Goal: Transaction & Acquisition: Subscribe to service/newsletter

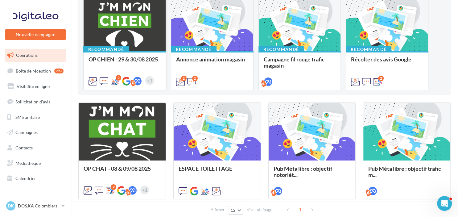
click at [120, 58] on span "OP CHIEN - 29 & 30/08 2025" at bounding box center [122, 59] width 69 height 7
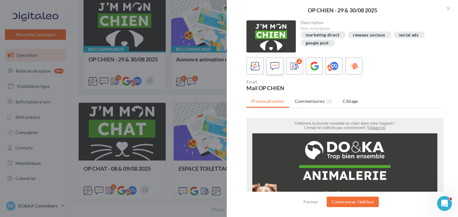
click at [271, 67] on icon at bounding box center [274, 66] width 9 height 9
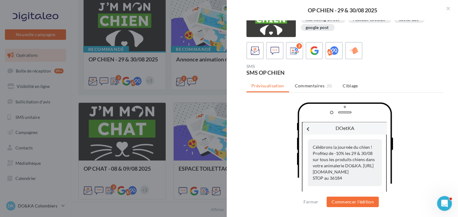
scroll to position [25, 0]
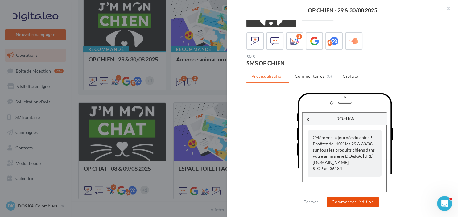
click at [352, 201] on button "Commencer l'édition" at bounding box center [352, 201] width 52 height 10
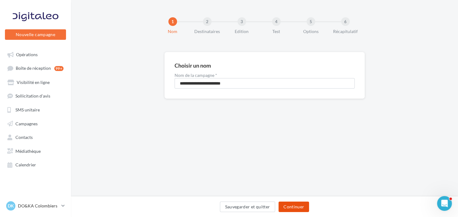
click at [297, 207] on button "Continuer" at bounding box center [293, 206] width 31 height 10
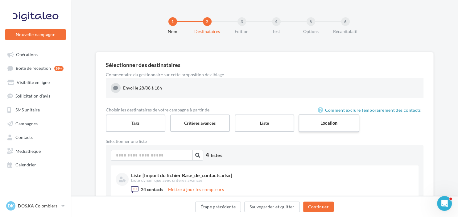
click at [320, 124] on label "Location" at bounding box center [328, 123] width 61 height 18
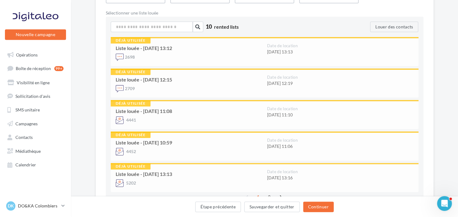
scroll to position [131, 0]
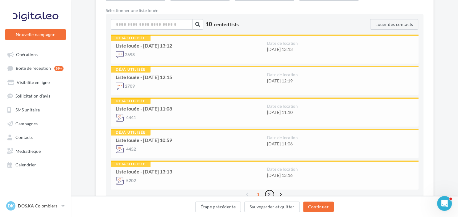
click at [267, 194] on link "2" at bounding box center [269, 194] width 10 height 10
click at [29, 137] on span "Contacts" at bounding box center [23, 136] width 17 height 5
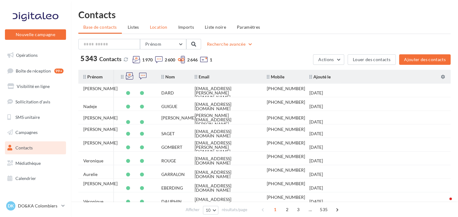
click at [154, 29] on span "Location" at bounding box center [159, 26] width 18 height 5
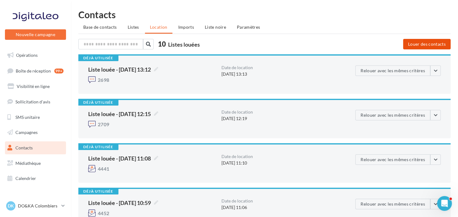
click at [427, 42] on button "Louer des contacts" at bounding box center [426, 44] width 47 height 10
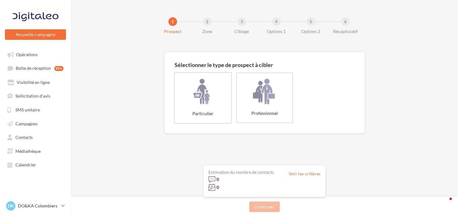
click at [214, 96] on label "Particulier" at bounding box center [203, 97] width 58 height 51
click at [265, 203] on button "Continuer" at bounding box center [264, 206] width 31 height 10
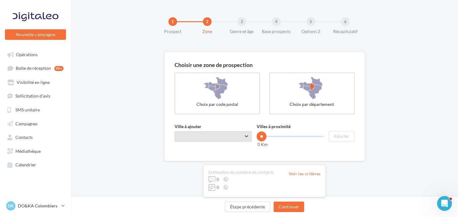
click at [199, 140] on span "Taper le début d'un code postal ou d'une ville ..." at bounding box center [212, 136] width 77 height 10
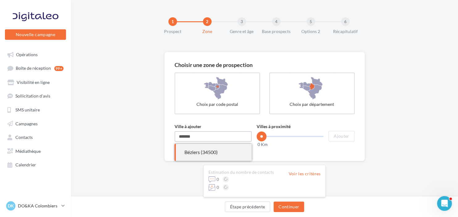
type input "*******"
click at [208, 154] on div "Béziers (34500)" at bounding box center [212, 152] width 57 height 7
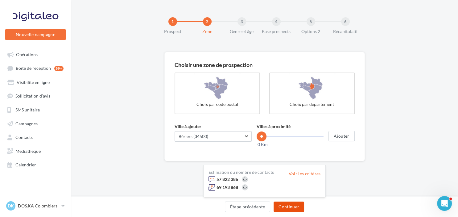
click at [290, 207] on button "Continuer" at bounding box center [288, 206] width 31 height 10
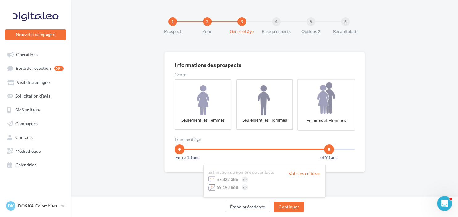
click at [317, 106] on label "Femmes et Hommes" at bounding box center [326, 104] width 58 height 51
click at [183, 146] on span at bounding box center [183, 149] width 10 height 10
click at [313, 146] on span at bounding box center [314, 149] width 10 height 10
click at [359, 188] on div "Informations des prospects Genre Seulement les Femmes Seulement les Hommes Femm…" at bounding box center [264, 132] width 387 height 160
click at [294, 205] on button "Continuer" at bounding box center [288, 206] width 31 height 10
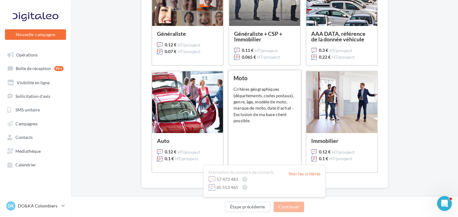
scroll to position [97, 0]
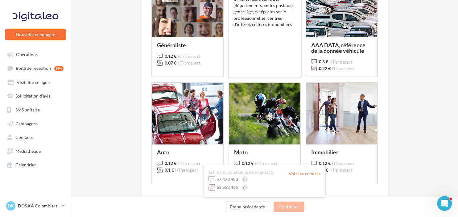
click at [261, 55] on div "Généraliste + CSP + Immobilier 0.11 € HT/prospect 0.065 € HT/prospect Critères …" at bounding box center [264, 26] width 62 height 93
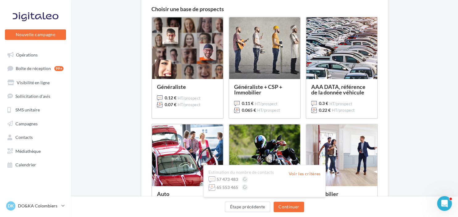
scroll to position [0, 0]
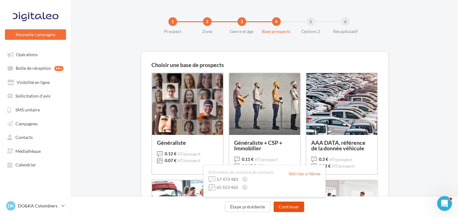
click at [286, 204] on button "Continuer" at bounding box center [288, 206] width 31 height 10
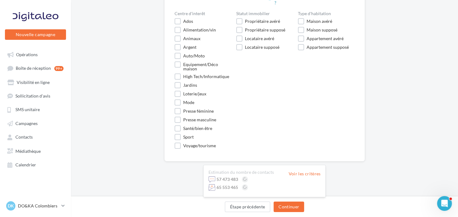
scroll to position [68, 0]
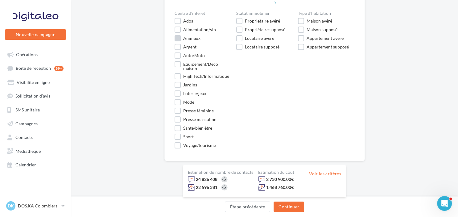
click at [190, 38] on div "Animaux" at bounding box center [191, 38] width 17 height 4
click at [286, 207] on button "Continuer" at bounding box center [288, 206] width 31 height 10
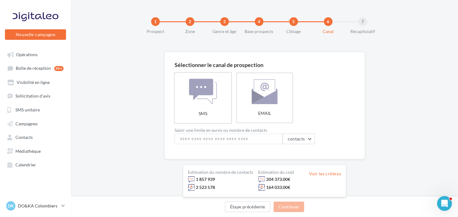
click at [208, 100] on label "SMS" at bounding box center [203, 97] width 58 height 51
click at [247, 206] on button "Étape précédente" at bounding box center [248, 206] width 46 height 10
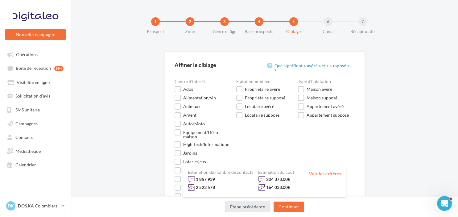
click at [247, 206] on button "Étape précédente" at bounding box center [248, 206] width 46 height 10
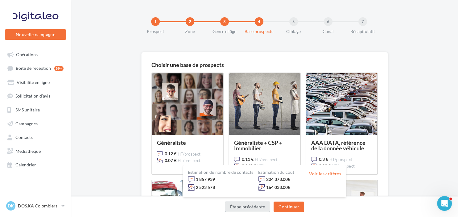
click at [247, 206] on button "Étape précédente" at bounding box center [248, 206] width 46 height 10
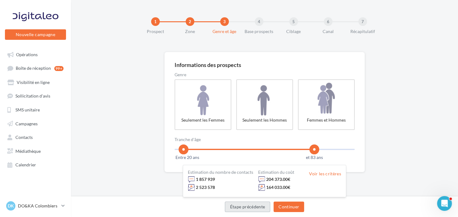
click at [247, 206] on button "Étape précédente" at bounding box center [248, 206] width 46 height 10
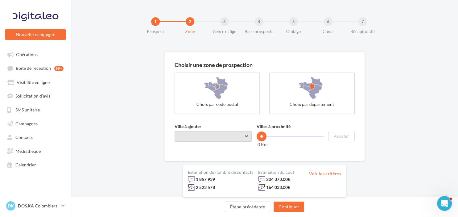
click at [249, 137] on span "Taper le début d'un code postal ou d'une ville ..." at bounding box center [212, 136] width 77 height 10
click at [238, 137] on input "Ville à ajouter" at bounding box center [212, 136] width 77 height 10
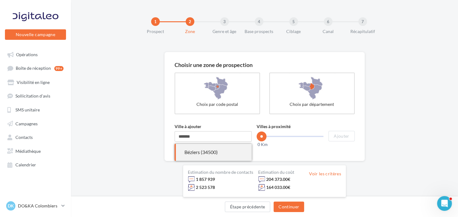
click at [205, 153] on div "Béziers (34500)" at bounding box center [212, 152] width 57 height 7
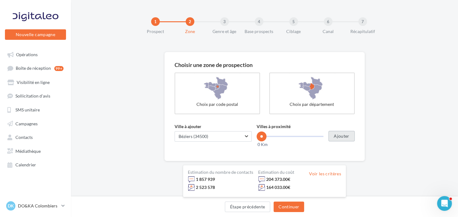
click at [342, 136] on button "Ajouter" at bounding box center [341, 136] width 26 height 10
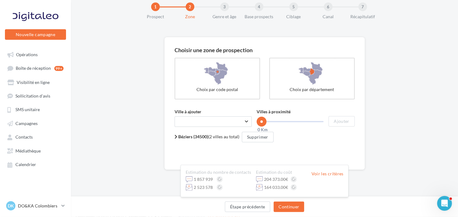
scroll to position [23, 0]
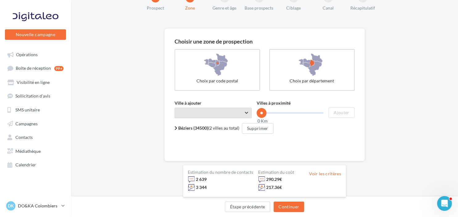
click at [189, 112] on span "Taper le début d'un code postal ou d'une ville ..." at bounding box center [212, 113] width 77 height 10
type input "*"
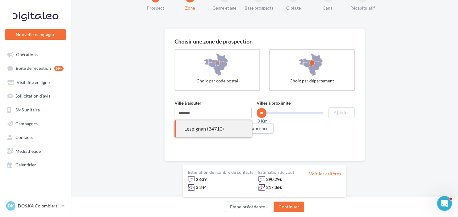
click at [206, 131] on div "Lespignan (34710)" at bounding box center [212, 128] width 57 height 7
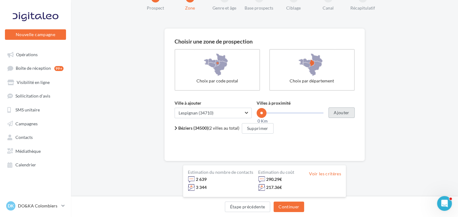
click at [336, 111] on button "Ajouter" at bounding box center [341, 112] width 26 height 10
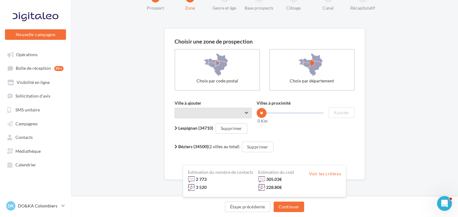
click at [225, 112] on span "Taper le début d'un code postal ou d'une ville ..." at bounding box center [212, 113] width 77 height 10
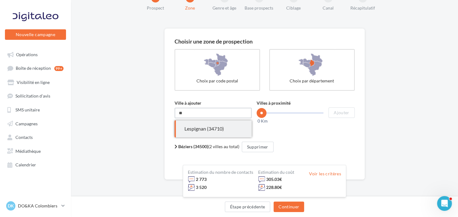
type input "*"
click at [212, 126] on div "Maraussan (34370)" at bounding box center [212, 128] width 57 height 7
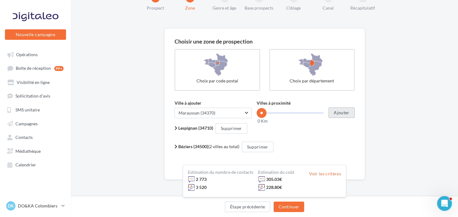
click at [338, 109] on button "Ajouter" at bounding box center [341, 112] width 26 height 10
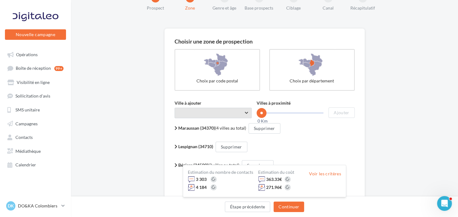
click at [213, 110] on span "Taper le début d'un code postal ou d'une ville ..." at bounding box center [212, 113] width 77 height 10
type input "*"
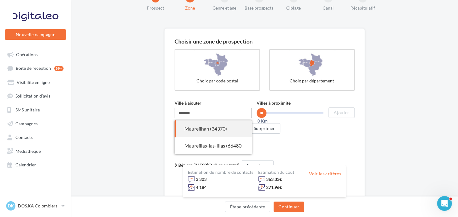
click at [208, 125] on div "Maureilhan (34370)" at bounding box center [212, 128] width 57 height 7
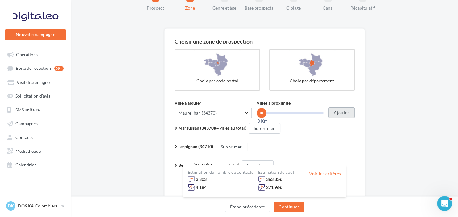
click at [340, 114] on button "Ajouter" at bounding box center [341, 112] width 26 height 10
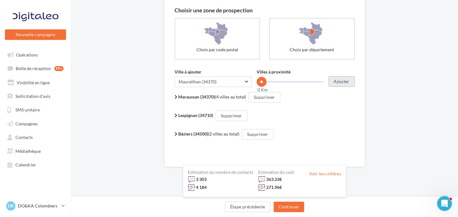
scroll to position [56, 0]
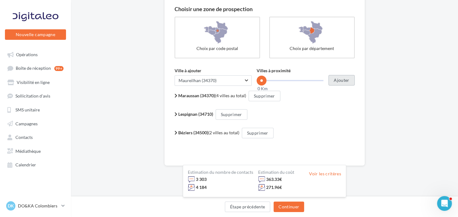
click at [344, 79] on button "Ajouter" at bounding box center [341, 80] width 26 height 10
click at [227, 80] on span "Maureilhan (34370)" at bounding box center [212, 80] width 69 height 6
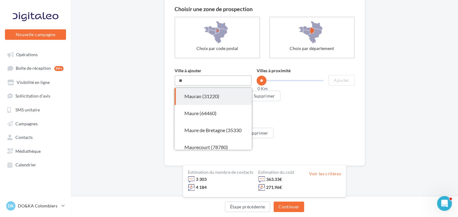
type input "*"
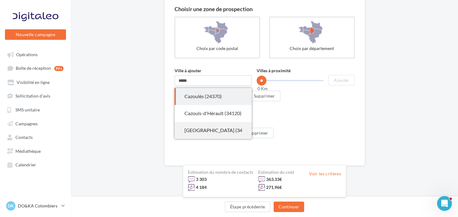
click at [226, 122] on span "Cazouls-lès-Béziers (34370)" at bounding box center [212, 130] width 77 height 17
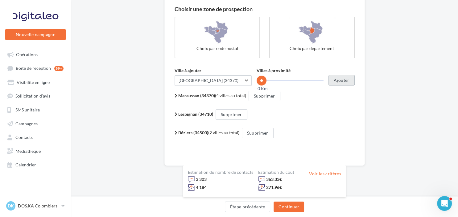
click at [340, 76] on button "Ajouter" at bounding box center [341, 80] width 26 height 10
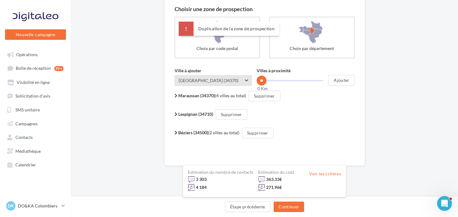
click at [234, 83] on span "Cazouls-lès-Béziers (34370)" at bounding box center [212, 80] width 69 height 6
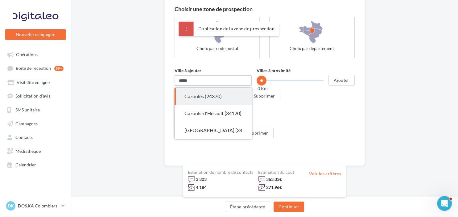
drag, startPoint x: 218, startPoint y: 81, endPoint x: 153, endPoint y: 78, distance: 65.1
click at [174, 78] on input "*****" at bounding box center [212, 80] width 77 height 10
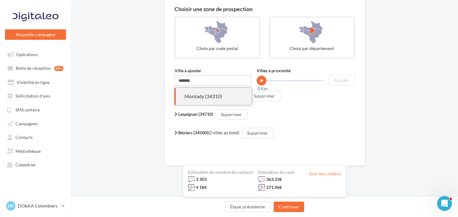
click at [196, 98] on div "Montady (34310)" at bounding box center [212, 96] width 57 height 7
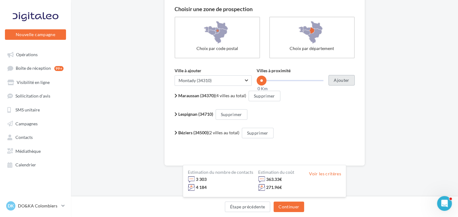
click at [339, 80] on button "Ajouter" at bounding box center [341, 80] width 26 height 10
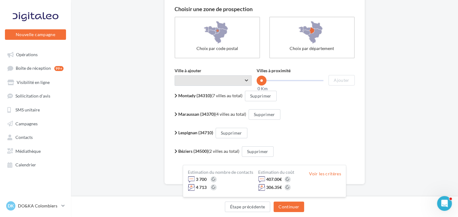
click at [222, 80] on span "Taper le début d'un code postal ou d'une ville ..." at bounding box center [212, 80] width 77 height 10
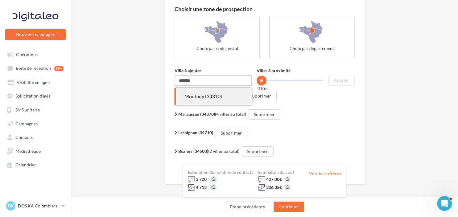
drag, startPoint x: 222, startPoint y: 80, endPoint x: 142, endPoint y: 77, distance: 79.3
click at [174, 77] on input "*******" at bounding box center [212, 80] width 77 height 10
click at [194, 96] on div "Nissan-lez-Enserune (34440)" at bounding box center [212, 96] width 57 height 7
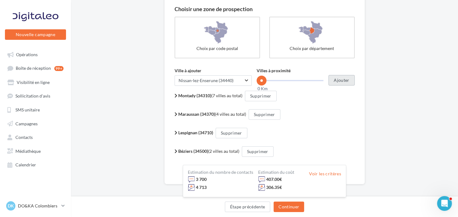
click at [336, 77] on button "Ajouter" at bounding box center [341, 80] width 26 height 10
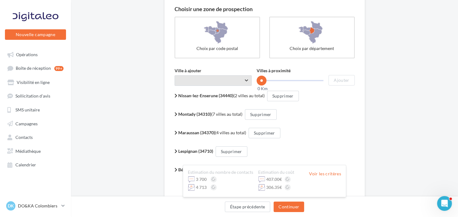
click at [202, 78] on span "Taper le début d'un code postal ou d'une ville ..." at bounding box center [212, 80] width 77 height 10
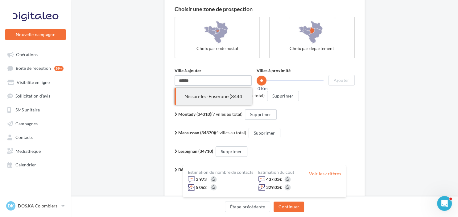
drag, startPoint x: 199, startPoint y: 76, endPoint x: 154, endPoint y: 73, distance: 45.1
click at [174, 75] on input "******" at bounding box center [212, 80] width 77 height 10
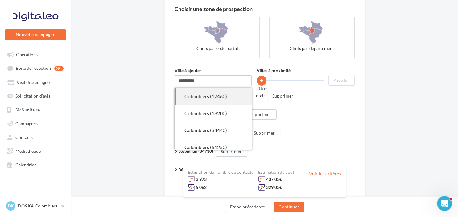
click at [206, 99] on div "Colombiers (17460)" at bounding box center [212, 96] width 57 height 7
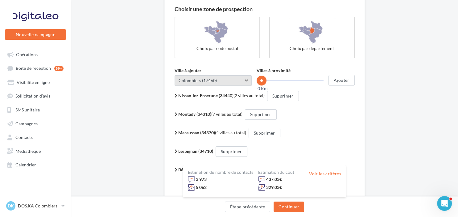
click at [237, 80] on span "Colombiers (17460)" at bounding box center [212, 80] width 69 height 6
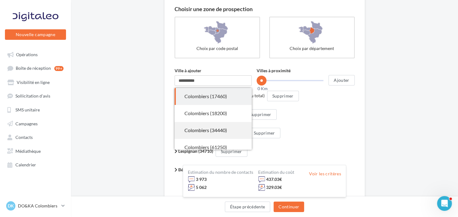
click at [225, 129] on div "Colombiers (34440)" at bounding box center [212, 130] width 57 height 7
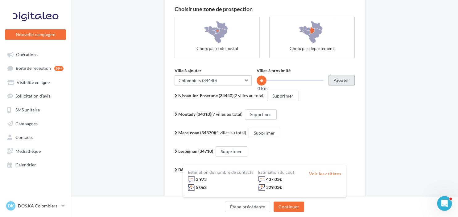
click at [348, 78] on button "Ajouter" at bounding box center [341, 80] width 26 height 10
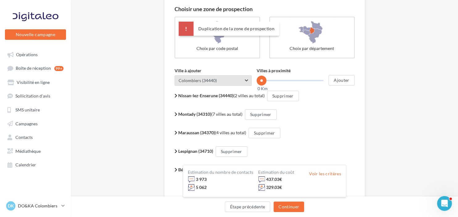
click at [234, 77] on span "Colombiers (34440)" at bounding box center [212, 80] width 69 height 6
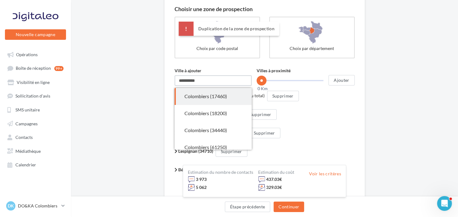
drag, startPoint x: 230, startPoint y: 79, endPoint x: 135, endPoint y: 80, distance: 94.6
click at [174, 80] on input "**********" at bounding box center [212, 80] width 77 height 10
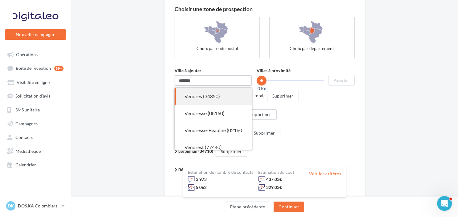
type input "*******"
click at [218, 98] on div "Vendres (34350)" at bounding box center [212, 96] width 57 height 7
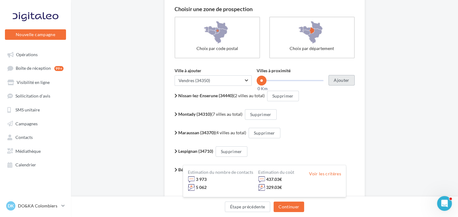
click at [336, 82] on button "Ajouter" at bounding box center [341, 80] width 26 height 10
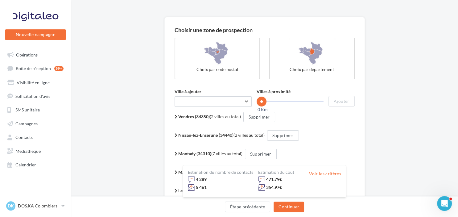
scroll to position [65, 0]
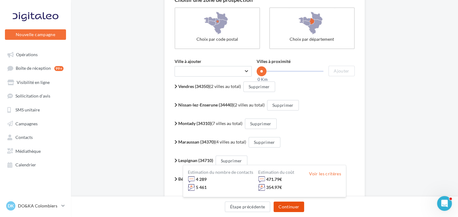
click at [289, 205] on button "Continuer" at bounding box center [288, 206] width 31 height 10
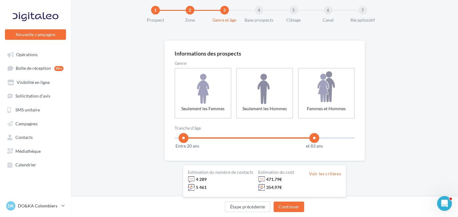
scroll to position [11, 0]
click at [290, 204] on button "Continuer" at bounding box center [288, 206] width 31 height 10
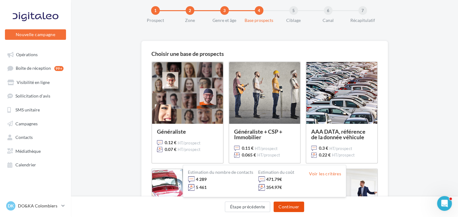
click at [288, 206] on button "Continuer" at bounding box center [288, 206] width 31 height 10
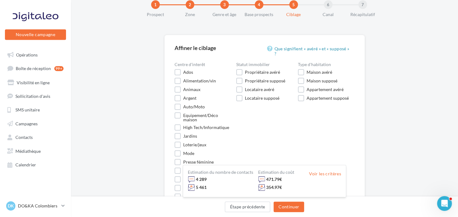
scroll to position [68, 0]
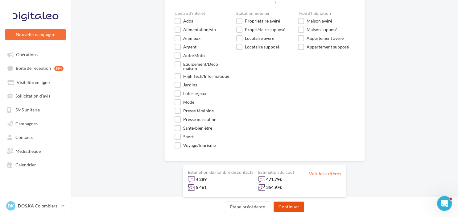
click at [287, 208] on button "Continuer" at bounding box center [288, 206] width 31 height 10
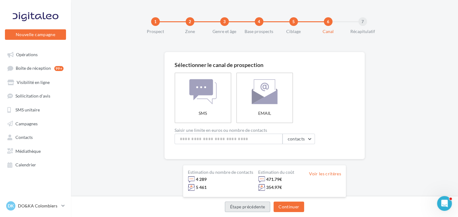
click at [232, 207] on button "Étape précédente" at bounding box center [248, 206] width 46 height 10
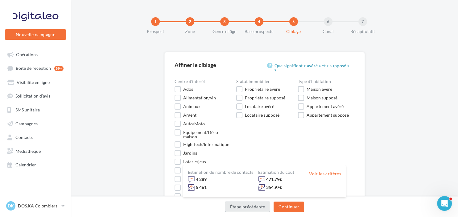
click at [232, 207] on button "Étape précédente" at bounding box center [248, 206] width 46 height 10
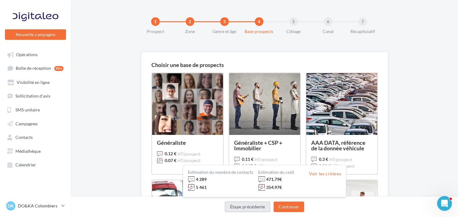
click at [231, 206] on button "Étape précédente" at bounding box center [248, 206] width 46 height 10
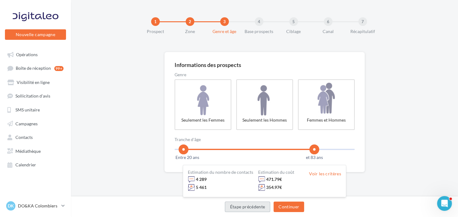
click at [229, 205] on button "Étape précédente" at bounding box center [248, 206] width 46 height 10
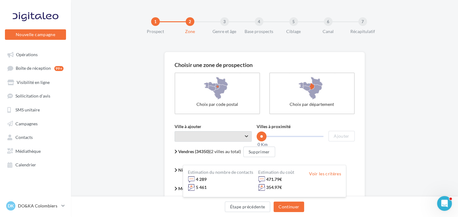
click at [214, 136] on span "Taper le début d'un code postal ou d'une ville ..." at bounding box center [212, 136] width 77 height 10
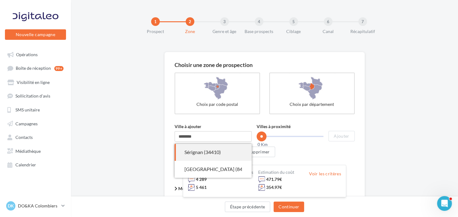
click at [206, 150] on div "Sérignan (34410)" at bounding box center [212, 152] width 57 height 7
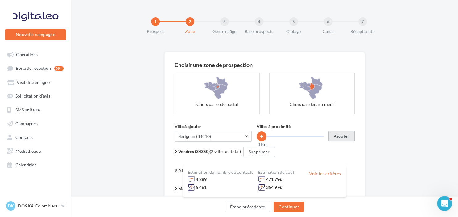
click at [337, 135] on button "Ajouter" at bounding box center [341, 136] width 26 height 10
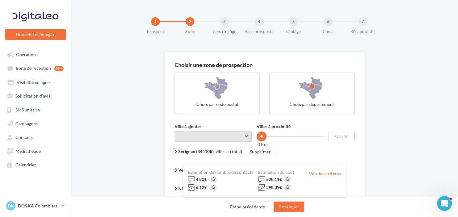
click at [210, 135] on span "Taper le début d'un code postal ou d'une ville ..." at bounding box center [212, 136] width 77 height 10
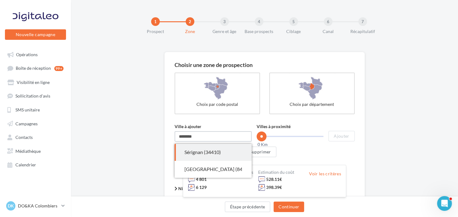
drag, startPoint x: 205, startPoint y: 134, endPoint x: 174, endPoint y: 126, distance: 31.7
click at [174, 131] on input "********" at bounding box center [212, 136] width 77 height 10
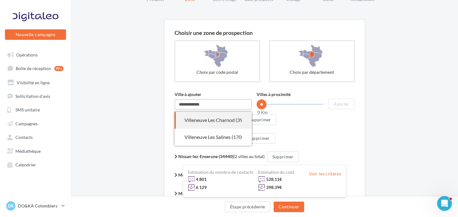
scroll to position [32, 0]
drag, startPoint x: 222, startPoint y: 106, endPoint x: 163, endPoint y: 99, distance: 60.0
click at [174, 99] on input "**********" at bounding box center [212, 104] width 77 height 10
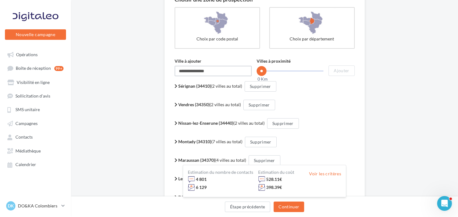
scroll to position [130, 0]
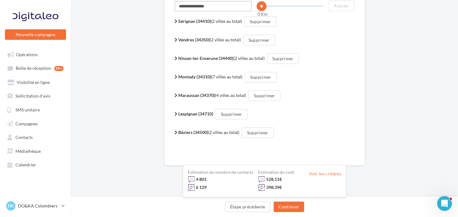
type input "**********"
click at [182, 130] on b "Béziers (34500)" at bounding box center [193, 131] width 30 height 5
click at [182, 130] on b "Béziers (34500)" at bounding box center [194, 131] width 30 height 5
click at [288, 204] on button "Continuer" at bounding box center [288, 206] width 31 height 10
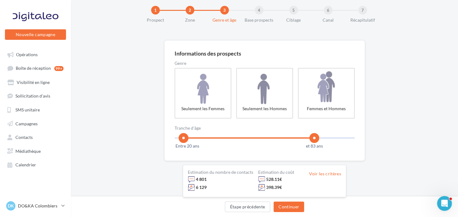
scroll to position [11, 0]
drag, startPoint x: 316, startPoint y: 139, endPoint x: 308, endPoint y: 140, distance: 9.0
click at [308, 140] on span at bounding box center [308, 138] width 10 height 10
drag, startPoint x: 306, startPoint y: 138, endPoint x: 312, endPoint y: 138, distance: 6.2
click at [312, 138] on span at bounding box center [312, 138] width 10 height 10
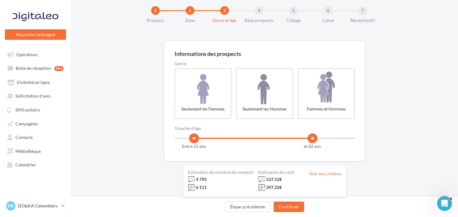
drag, startPoint x: 185, startPoint y: 138, endPoint x: 194, endPoint y: 138, distance: 8.9
click at [194, 138] on span at bounding box center [194, 138] width 10 height 10
click at [290, 206] on button "Continuer" at bounding box center [288, 206] width 31 height 10
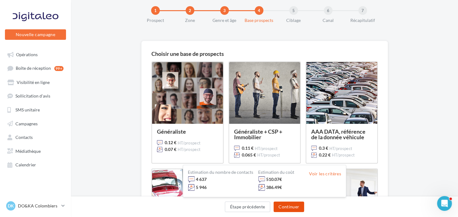
click at [282, 210] on button "Continuer" at bounding box center [288, 206] width 31 height 10
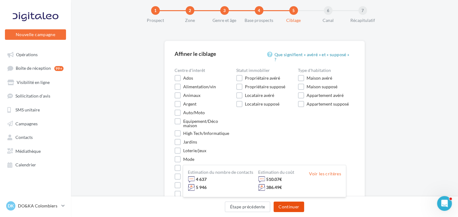
click at [295, 206] on button "Continuer" at bounding box center [288, 206] width 31 height 10
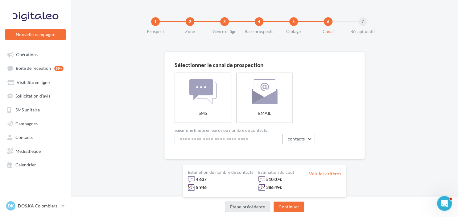
click at [255, 210] on button "Étape précédente" at bounding box center [248, 206] width 46 height 10
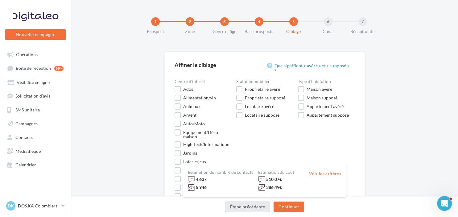
click at [255, 210] on button "Étape précédente" at bounding box center [248, 206] width 46 height 10
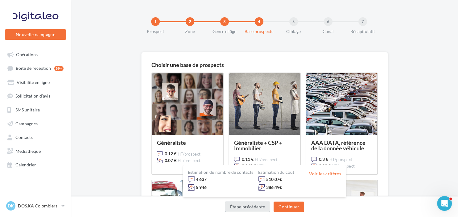
click at [255, 210] on button "Étape précédente" at bounding box center [248, 206] width 46 height 10
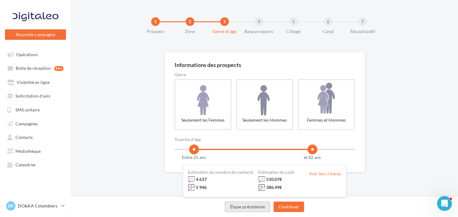
click at [255, 210] on button "Étape précédente" at bounding box center [248, 206] width 46 height 10
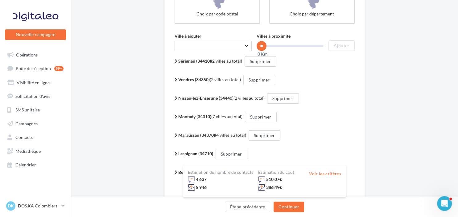
scroll to position [130, 0]
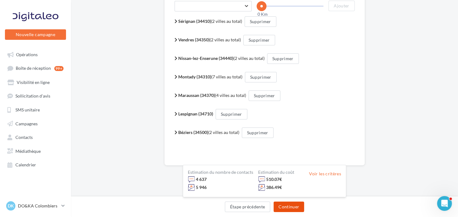
click at [281, 206] on button "Continuer" at bounding box center [288, 206] width 31 height 10
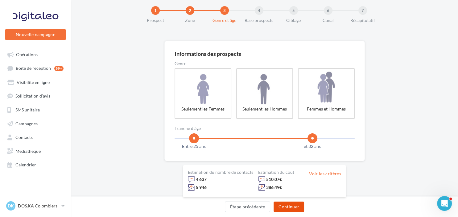
click at [281, 206] on button "Continuer" at bounding box center [288, 206] width 31 height 10
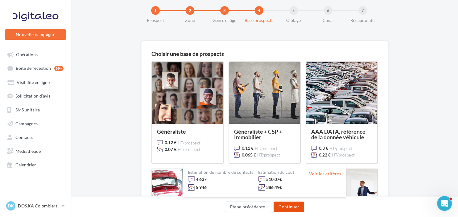
click at [281, 206] on button "Continuer" at bounding box center [288, 206] width 31 height 10
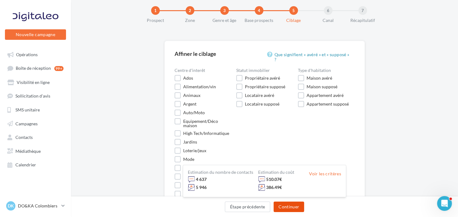
click at [283, 206] on button "Continuer" at bounding box center [288, 206] width 31 height 10
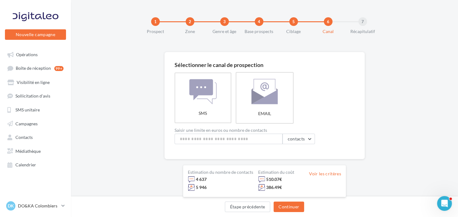
click at [275, 102] on label "EMAIL" at bounding box center [264, 97] width 58 height 51
click at [287, 209] on button "Continuer" at bounding box center [288, 206] width 31 height 10
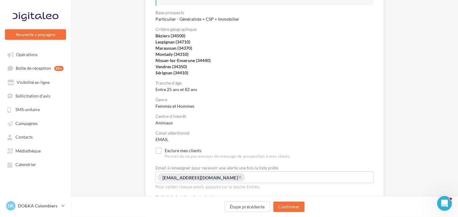
scroll to position [97, 0]
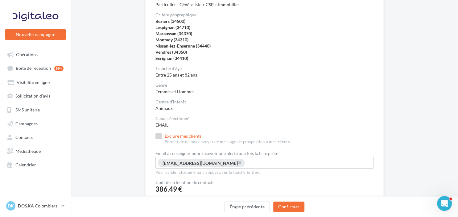
click at [171, 136] on label "Exclure mes clients Permet de ne pas envoyer de message de prospection à mes cl…" at bounding box center [222, 139] width 134 height 12
click at [292, 207] on button "Confirmer" at bounding box center [288, 206] width 31 height 10
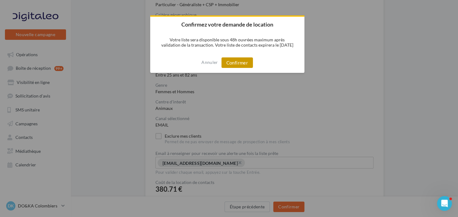
click at [239, 65] on button "Confirmer" at bounding box center [236, 62] width 31 height 10
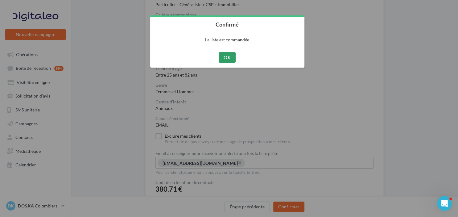
click at [233, 58] on button "OK" at bounding box center [226, 57] width 17 height 10
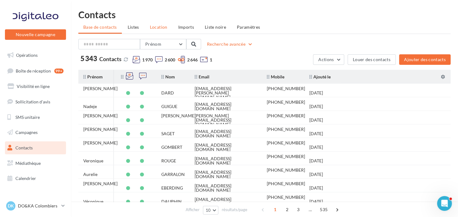
click at [154, 27] on span "Location" at bounding box center [159, 26] width 18 height 5
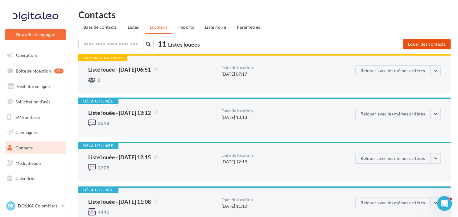
click at [428, 44] on button "Louer des contacts" at bounding box center [426, 44] width 47 height 10
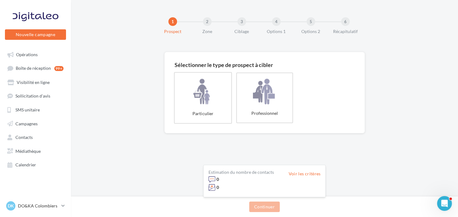
click at [211, 89] on label "Particulier" at bounding box center [203, 97] width 58 height 51
click at [265, 206] on button "Continuer" at bounding box center [264, 206] width 31 height 10
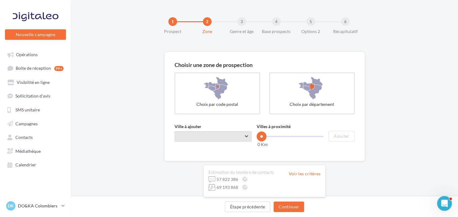
click at [226, 140] on span "Taper le début d'un code postal ou d'une ville ..." at bounding box center [212, 136] width 77 height 10
click at [250, 137] on input "Ville à ajouter" at bounding box center [212, 136] width 77 height 10
click at [215, 137] on input "Ville à ajouter" at bounding box center [212, 136] width 77 height 10
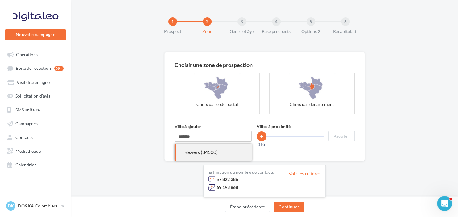
click at [184, 152] on span "Béziers (34500)" at bounding box center [212, 152] width 77 height 17
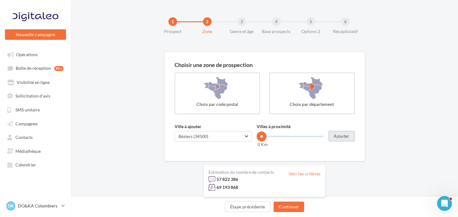
click at [348, 137] on button "Ajouter" at bounding box center [341, 136] width 26 height 10
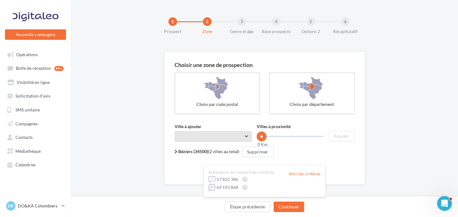
click at [193, 137] on span "Taper le début d'un code postal ou d'une ville ..." at bounding box center [212, 136] width 77 height 10
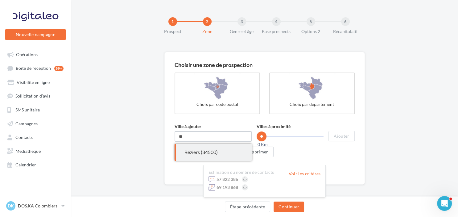
type input "*"
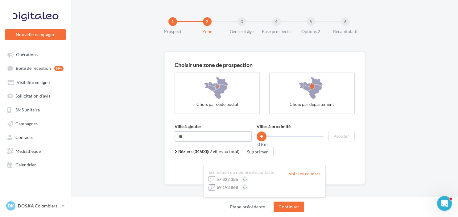
type input "*"
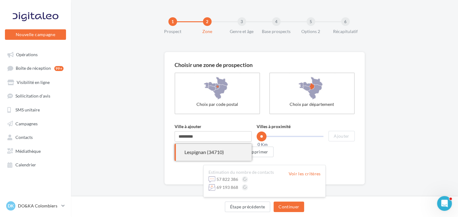
click at [196, 152] on div "Lespignan (34710)" at bounding box center [212, 152] width 57 height 7
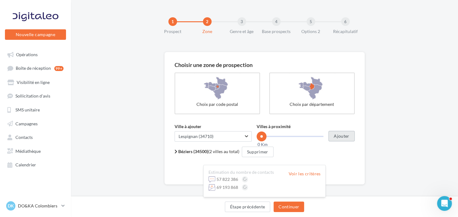
click at [346, 136] on button "Ajouter" at bounding box center [341, 136] width 26 height 10
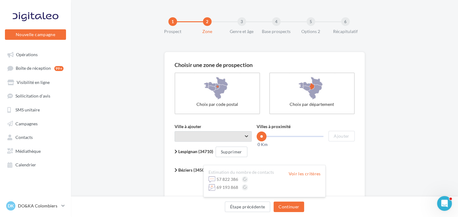
click at [208, 138] on span "Taper le début d'un code postal ou d'une ville ..." at bounding box center [212, 136] width 77 height 10
type input "*"
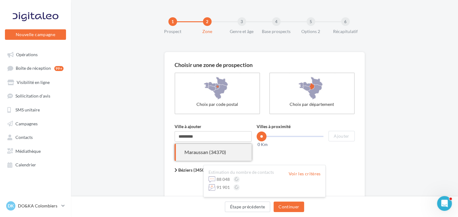
click at [216, 155] on div "Maraussan (34370)" at bounding box center [212, 152] width 57 height 7
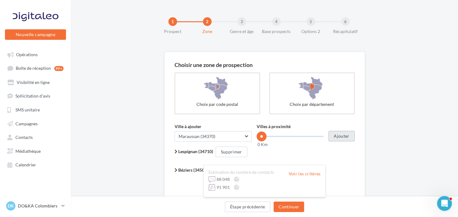
click at [335, 138] on button "Ajouter" at bounding box center [341, 136] width 26 height 10
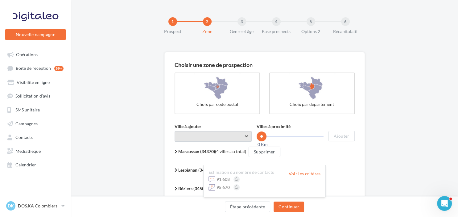
click at [195, 134] on span "Taper le début d'un code postal ou d'une ville ..." at bounding box center [212, 136] width 77 height 10
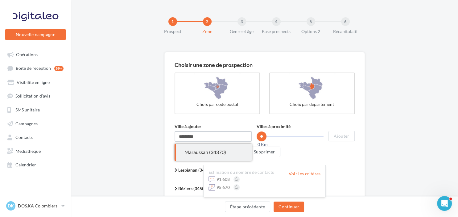
drag, startPoint x: 204, startPoint y: 137, endPoint x: 103, endPoint y: 132, distance: 100.9
click at [174, 132] on input "*********" at bounding box center [212, 136] width 77 height 10
click at [200, 153] on div "Montady (34310)" at bounding box center [212, 152] width 57 height 7
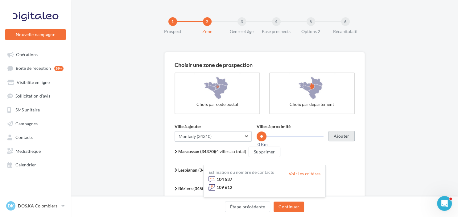
click at [346, 136] on button "Ajouter" at bounding box center [341, 136] width 26 height 10
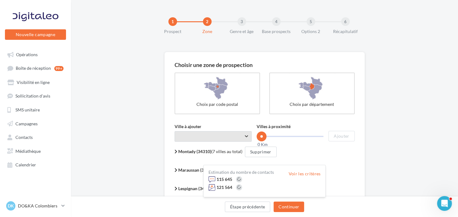
click at [218, 137] on span "Taper le début d'un code postal ou d'une ville ..." at bounding box center [212, 136] width 77 height 10
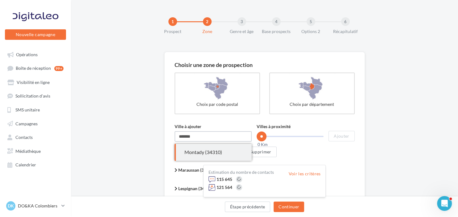
drag, startPoint x: 218, startPoint y: 137, endPoint x: 126, endPoint y: 134, distance: 92.2
click at [174, 134] on input "*******" at bounding box center [212, 136] width 77 height 10
click at [198, 150] on div "Nissan-lez-Enserune (34440)" at bounding box center [212, 152] width 57 height 7
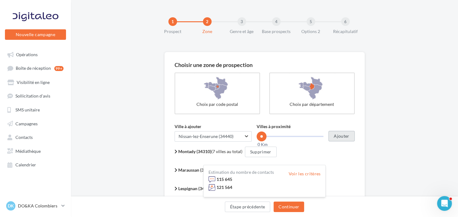
click at [345, 136] on button "Ajouter" at bounding box center [341, 136] width 26 height 10
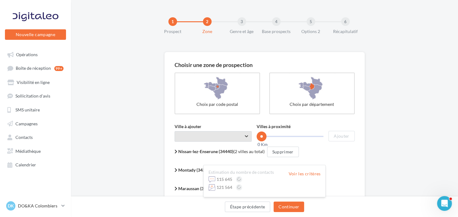
click at [214, 135] on span "Taper le début d'un code postal ou d'une ville ..." at bounding box center [212, 136] width 77 height 10
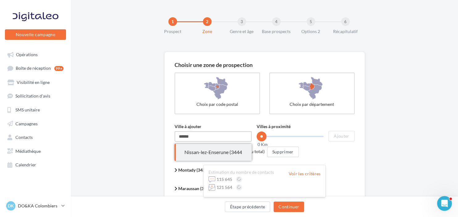
drag, startPoint x: 149, startPoint y: 133, endPoint x: 123, endPoint y: 133, distance: 26.2
click at [174, 133] on input "******" at bounding box center [212, 136] width 77 height 10
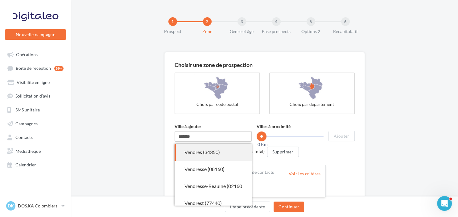
click at [189, 154] on div "Vendres (34350)" at bounding box center [212, 152] width 57 height 7
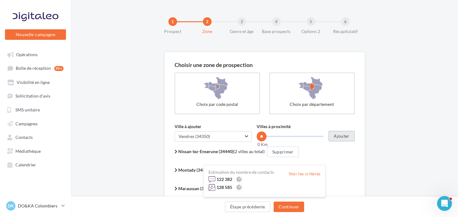
click at [347, 136] on button "Ajouter" at bounding box center [341, 136] width 26 height 10
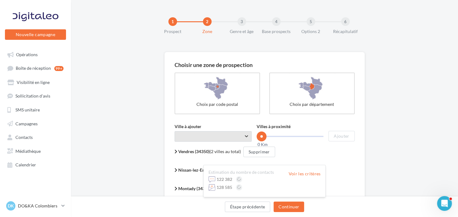
click at [210, 138] on span "Taper le début d'un code postal ou d'une ville ..." at bounding box center [212, 136] width 77 height 10
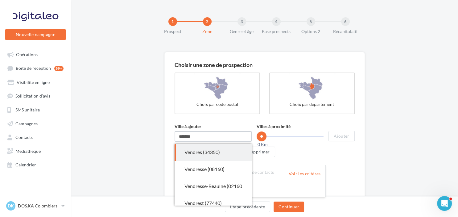
drag, startPoint x: 209, startPoint y: 138, endPoint x: 100, endPoint y: 130, distance: 108.7
click at [174, 131] on input "*******" at bounding box center [212, 136] width 77 height 10
type input "********"
click at [199, 155] on div "Sérignan (34410)" at bounding box center [212, 152] width 57 height 7
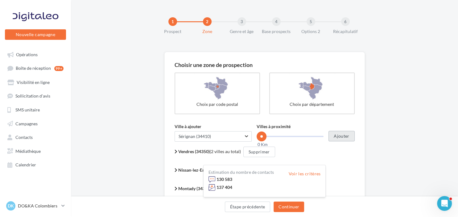
click at [337, 134] on button "Ajouter" at bounding box center [341, 136] width 26 height 10
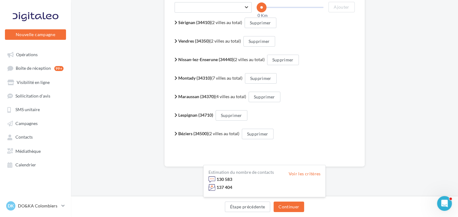
scroll to position [130, 0]
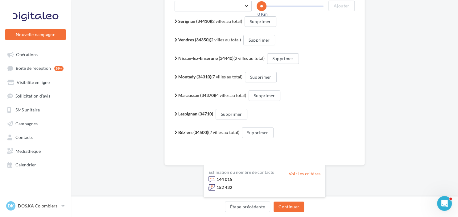
click at [232, 76] on span "Montady (34310) (7 villes au total)" at bounding box center [210, 76] width 64 height 5
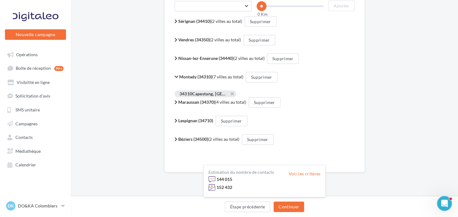
click at [232, 76] on span "Montady (34310) (7 villes au total)" at bounding box center [211, 76] width 64 height 5
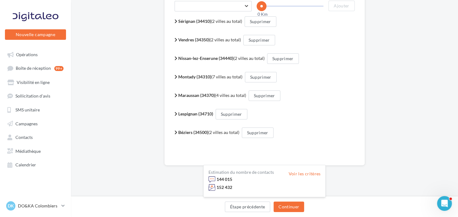
click at [186, 54] on div "Nissan-lez-Enserune (34440) (2 villes au total) Supprimer" at bounding box center [264, 58] width 180 height 10
click at [185, 58] on b "Nissan-lez-Enserune (34440)" at bounding box center [205, 57] width 55 height 5
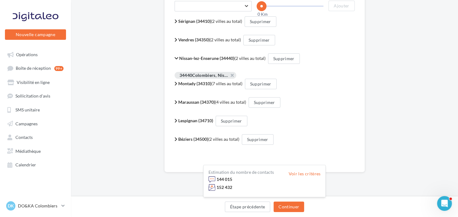
click at [185, 58] on b "Nissan-lez-Enserune (34440)" at bounding box center [206, 57] width 55 height 5
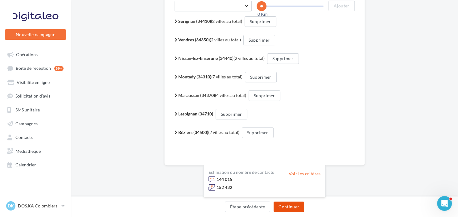
click at [286, 205] on button "Continuer" at bounding box center [288, 206] width 31 height 10
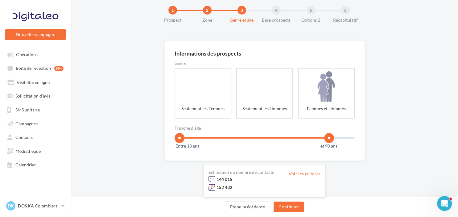
scroll to position [11, 0]
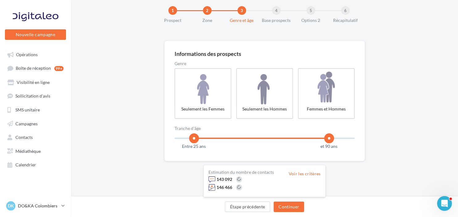
drag, startPoint x: 179, startPoint y: 136, endPoint x: 193, endPoint y: 137, distance: 13.9
click at [193, 137] on span at bounding box center [194, 138] width 10 height 10
drag, startPoint x: 330, startPoint y: 137, endPoint x: 319, endPoint y: 137, distance: 11.4
click at [319, 137] on span at bounding box center [318, 138] width 10 height 10
click at [292, 206] on button "Continuer" at bounding box center [288, 206] width 31 height 10
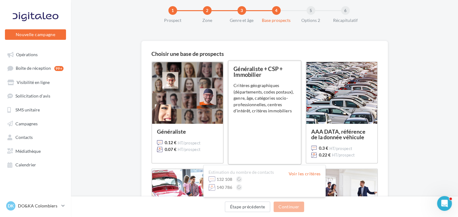
click at [276, 134] on div "Généraliste + CSP + Immobilier 0.11 € HT/prospect 0.065 € HT/prospect Critères …" at bounding box center [264, 112] width 62 height 93
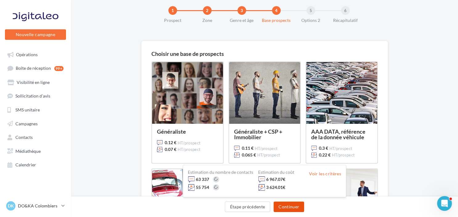
click at [296, 207] on button "Continuer" at bounding box center [288, 206] width 31 height 10
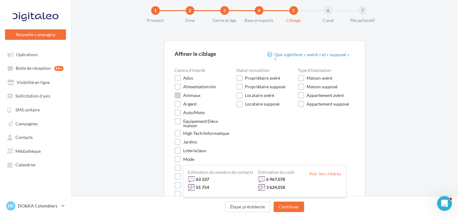
click at [192, 95] on div "Animaux" at bounding box center [191, 95] width 17 height 4
click at [297, 208] on button "Continuer" at bounding box center [288, 206] width 31 height 10
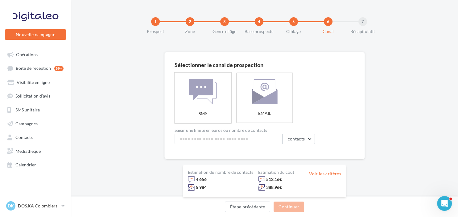
click at [209, 96] on label "SMS" at bounding box center [203, 97] width 58 height 51
click at [285, 207] on button "Continuer" at bounding box center [288, 206] width 31 height 10
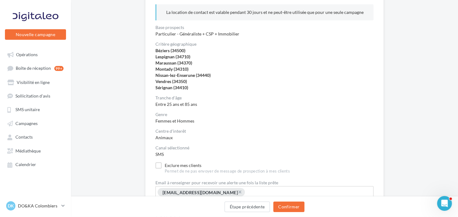
scroll to position [138, 0]
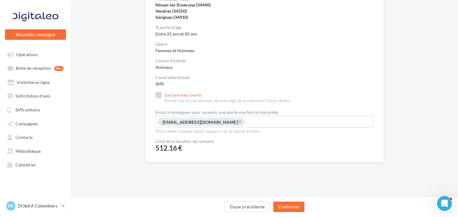
click at [161, 98] on label "Exclure mes clients Permet de ne pas envoyer de message de prospection à mes cl…" at bounding box center [222, 98] width 134 height 12
click at [293, 207] on button "Confirmer" at bounding box center [288, 206] width 31 height 10
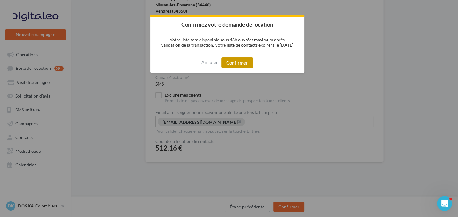
click at [242, 61] on button "Confirmer" at bounding box center [236, 62] width 31 height 10
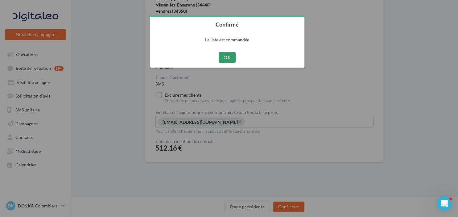
click at [224, 58] on button "OK" at bounding box center [226, 57] width 17 height 10
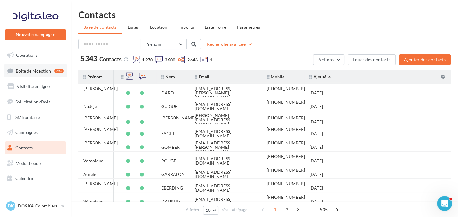
click at [34, 70] on span "Boîte de réception" at bounding box center [33, 70] width 35 height 5
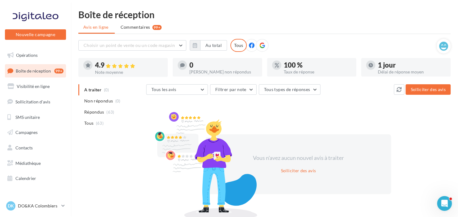
click at [31, 75] on link "Boîte de réception 99+" at bounding box center [35, 70] width 63 height 13
click at [30, 52] on link "Opérations" at bounding box center [35, 55] width 63 height 13
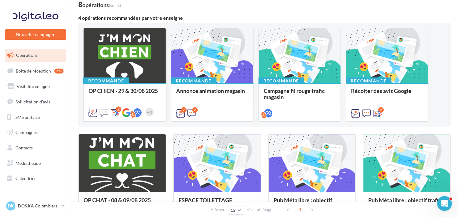
scroll to position [65, 0]
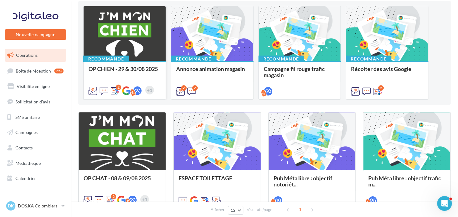
click at [138, 49] on div at bounding box center [125, 33] width 82 height 55
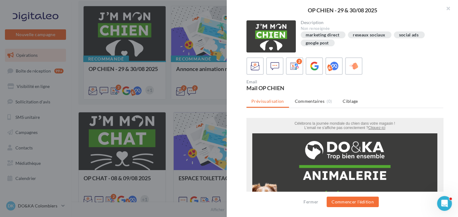
scroll to position [0, 0]
click at [358, 202] on button "Commencer l'édition" at bounding box center [352, 201] width 52 height 10
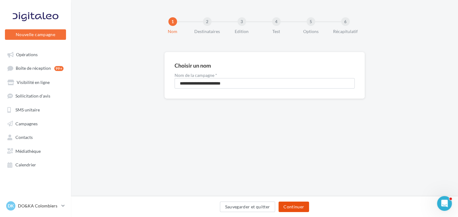
click at [291, 206] on button "Continuer" at bounding box center [293, 206] width 31 height 10
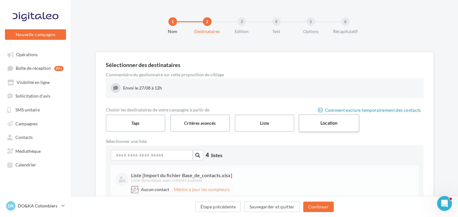
click at [325, 123] on label "Location" at bounding box center [328, 123] width 61 height 18
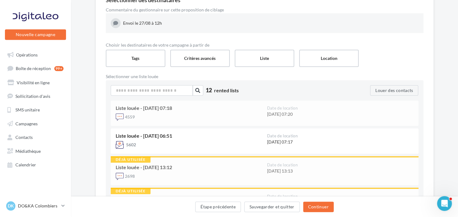
scroll to position [65, 0]
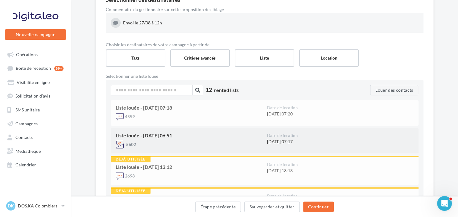
click at [140, 142] on div "5602" at bounding box center [189, 144] width 146 height 8
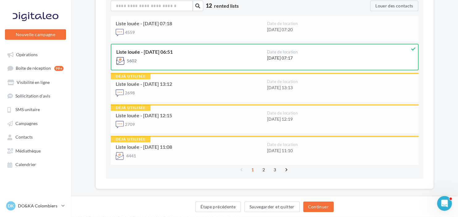
scroll to position [157, 0]
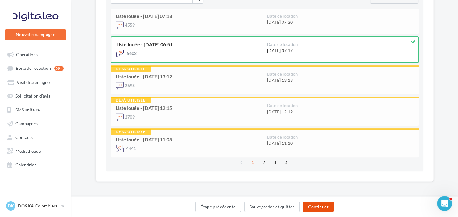
click at [322, 208] on button "Continuer" at bounding box center [318, 206] width 31 height 10
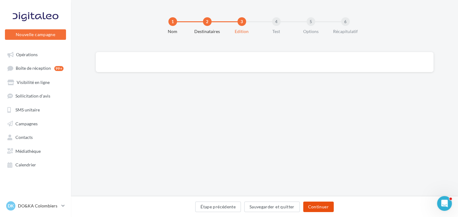
click at [323, 206] on button "Continuer" at bounding box center [318, 206] width 31 height 10
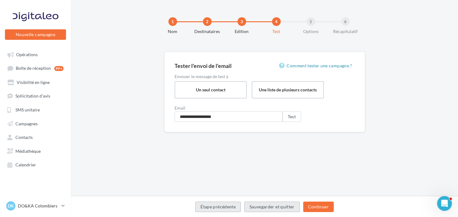
drag, startPoint x: 265, startPoint y: 206, endPoint x: 221, endPoint y: 208, distance: 43.8
click at [221, 208] on div "Étape précédente Sauvegarder et quitter Continuer" at bounding box center [264, 207] width 377 height 13
click at [221, 208] on button "Étape précédente" at bounding box center [218, 206] width 46 height 10
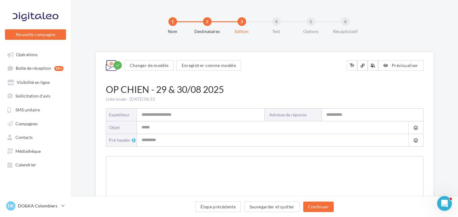
type input "**********"
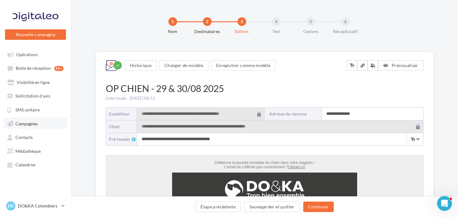
click at [20, 126] on span "Campagnes" at bounding box center [26, 122] width 22 height 5
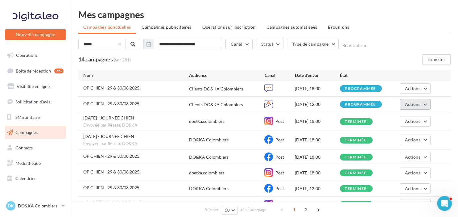
type input "*****"
click at [411, 101] on button "Actions" at bounding box center [414, 104] width 31 height 10
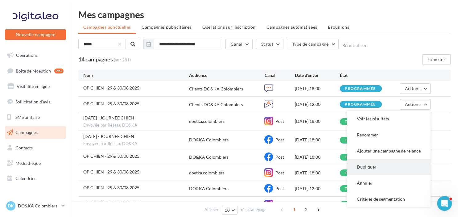
click at [369, 167] on button "Dupliquer" at bounding box center [389, 167] width 84 height 16
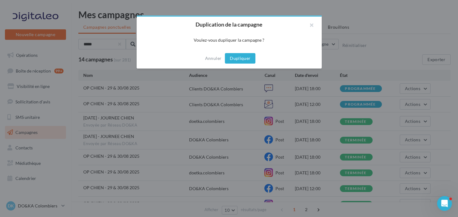
click at [235, 55] on button "Dupliquer" at bounding box center [240, 58] width 31 height 10
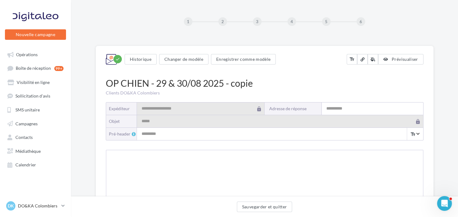
type input "**********"
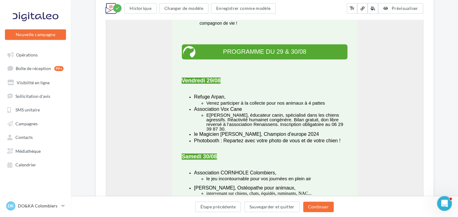
scroll to position [345, 0]
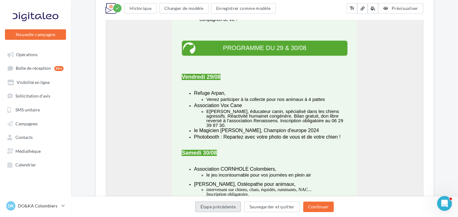
click at [213, 204] on button "Étape précédente" at bounding box center [218, 206] width 46 height 10
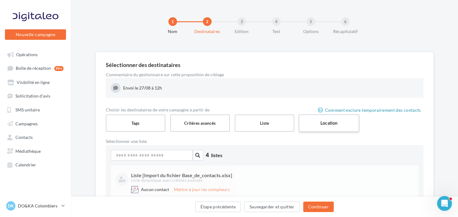
click at [315, 120] on label "Location" at bounding box center [328, 123] width 61 height 18
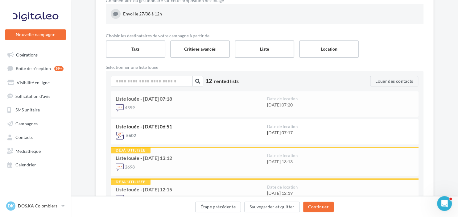
scroll to position [97, 0]
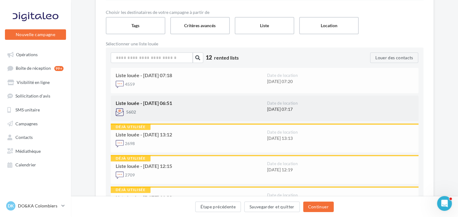
click at [152, 106] on div "Liste louée - 27/08/2025 06:51 5602" at bounding box center [191, 107] width 151 height 15
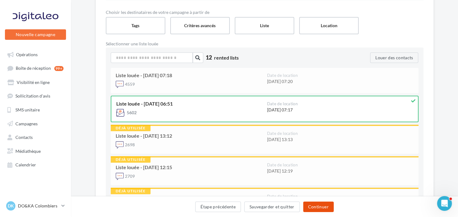
click at [315, 210] on button "Continuer" at bounding box center [318, 206] width 31 height 10
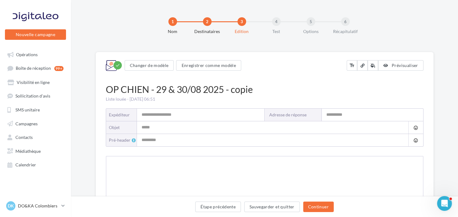
type input "**********"
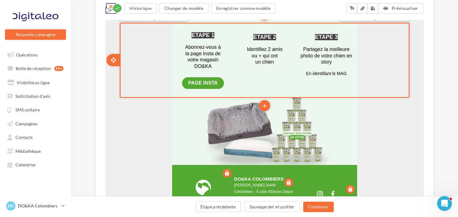
scroll to position [707, 0]
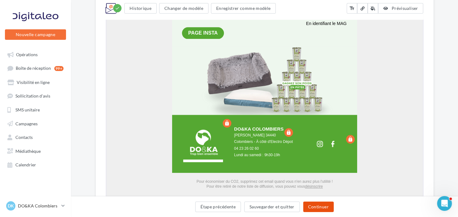
click at [324, 207] on button "Continuer" at bounding box center [318, 206] width 31 height 10
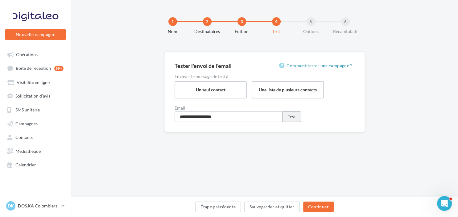
click at [294, 116] on button "Test" at bounding box center [291, 116] width 18 height 10
click at [315, 208] on button "Continuer" at bounding box center [318, 206] width 31 height 10
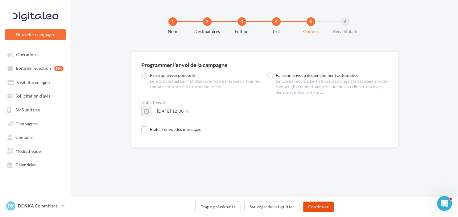
click at [316, 209] on button "Continuer" at bounding box center [318, 206] width 31 height 10
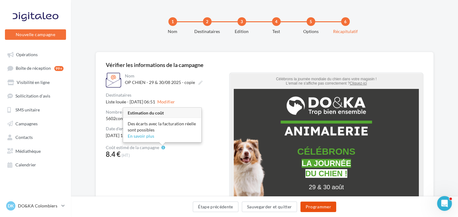
click at [318, 207] on button "Programmer" at bounding box center [318, 206] width 36 height 10
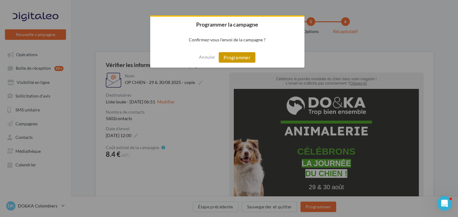
click at [232, 58] on button "Programmer" at bounding box center [236, 57] width 37 height 10
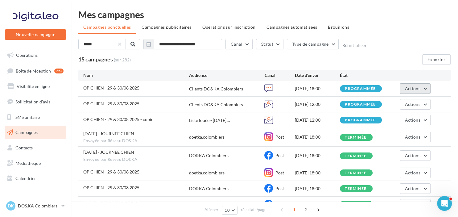
click at [409, 91] on span "Actions" at bounding box center [412, 88] width 15 height 5
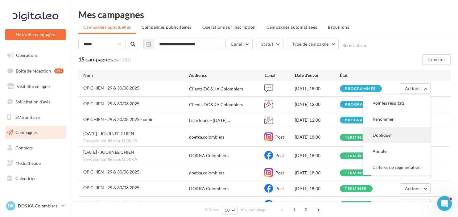
click at [386, 134] on button "Dupliquer" at bounding box center [396, 135] width 68 height 16
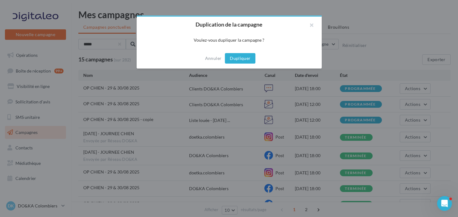
click at [244, 61] on button "Dupliquer" at bounding box center [240, 58] width 31 height 10
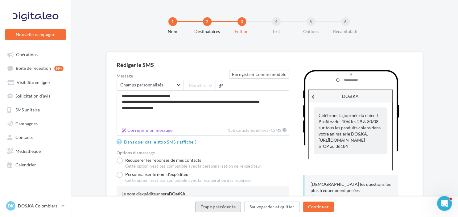
click at [221, 207] on button "Étape précédente" at bounding box center [218, 206] width 46 height 10
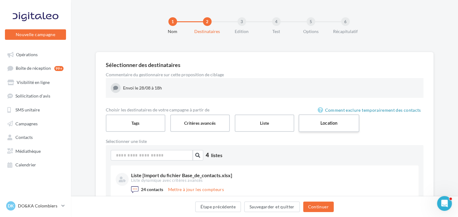
click at [320, 120] on label "Location" at bounding box center [328, 123] width 61 height 18
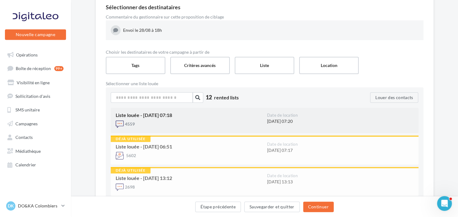
scroll to position [97, 0]
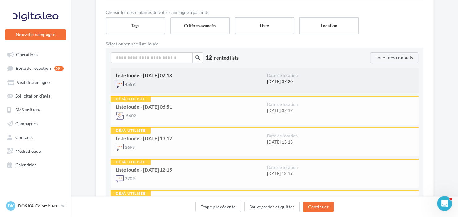
click at [146, 79] on div "Liste louée - [DATE] 07:18 4559" at bounding box center [191, 80] width 151 height 15
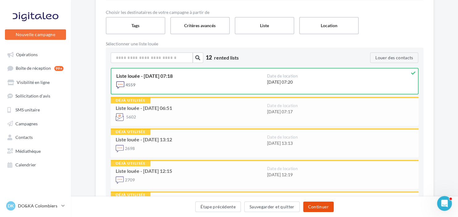
click at [324, 205] on button "Continuer" at bounding box center [318, 206] width 31 height 10
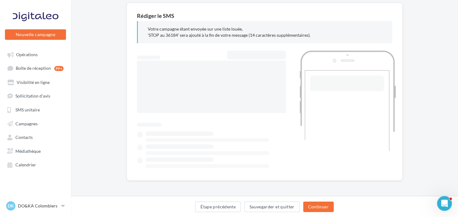
scroll to position [49, 0]
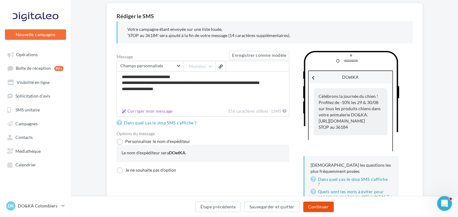
click at [317, 209] on button "Continuer" at bounding box center [318, 206] width 31 height 10
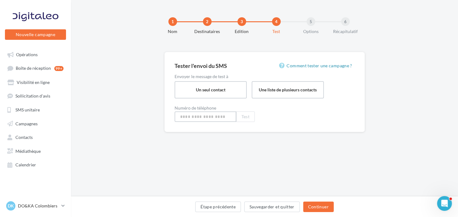
click at [227, 114] on input at bounding box center [205, 116] width 62 height 10
type input "**********"
click at [239, 120] on button "Test" at bounding box center [245, 116] width 18 height 10
click at [316, 206] on button "Continuer" at bounding box center [318, 206] width 31 height 10
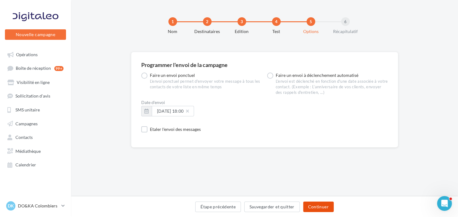
click at [320, 206] on button "Continuer" at bounding box center [318, 206] width 31 height 10
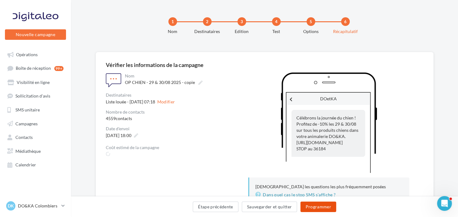
click at [324, 206] on button "Programmer" at bounding box center [318, 206] width 36 height 10
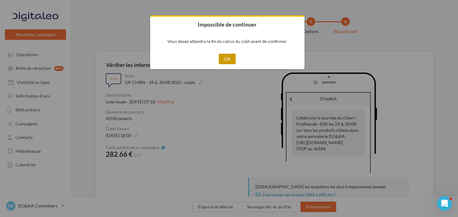
click at [224, 59] on button "OK" at bounding box center [226, 59] width 17 height 10
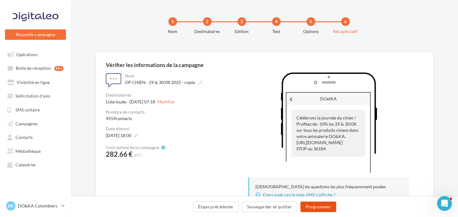
click at [315, 206] on button "Programmer" at bounding box center [318, 206] width 36 height 10
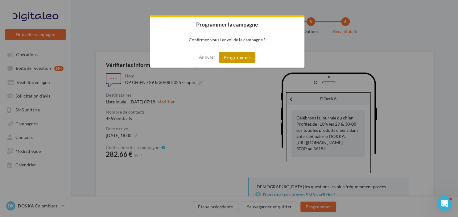
click at [230, 58] on button "Programmer" at bounding box center [236, 57] width 37 height 10
